Goal: Download file/media

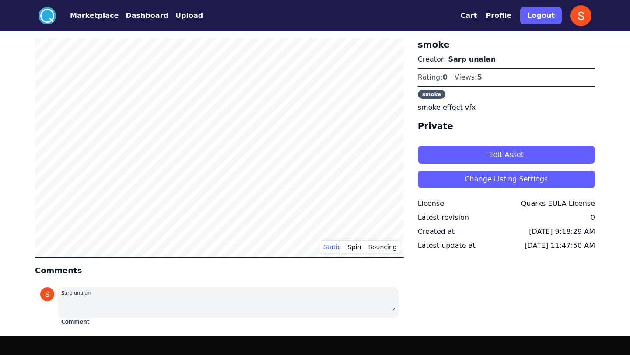
click at [78, 10] on button "Marketplace" at bounding box center [94, 15] width 49 height 10
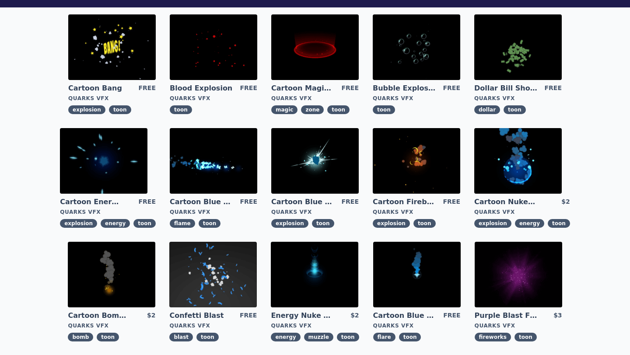
scroll to position [73, 0]
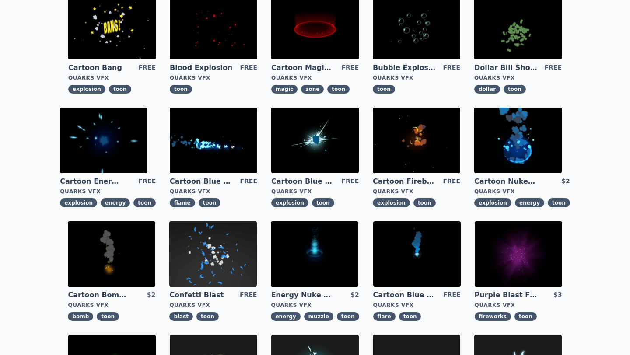
click at [416, 263] on img at bounding box center [416, 254] width 87 height 66
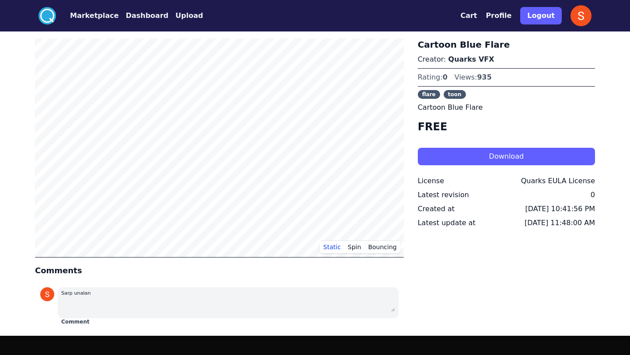
click at [443, 162] on button "Download" at bounding box center [506, 156] width 177 height 17
click at [143, 19] on button "Dashboard" at bounding box center [147, 15] width 43 height 10
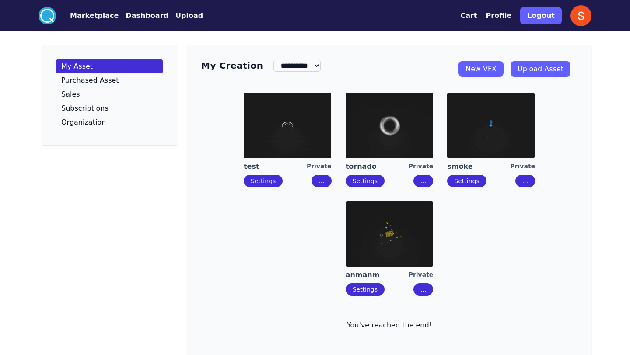
click at [468, 74] on link "New VFX" at bounding box center [480, 68] width 45 height 15
click at [471, 134] on img at bounding box center [490, 126] width 87 height 66
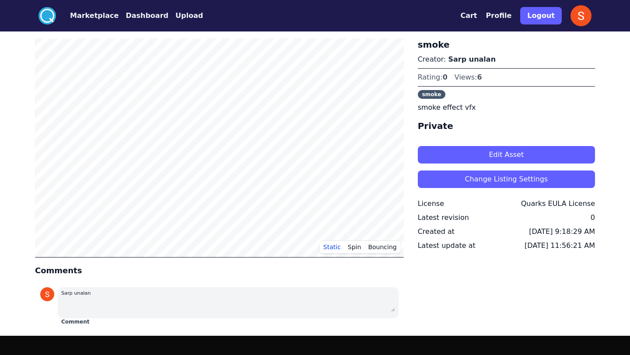
click at [433, 158] on button "Edit Asset" at bounding box center [506, 154] width 177 height 17
